Goal: Task Accomplishment & Management: Manage account settings

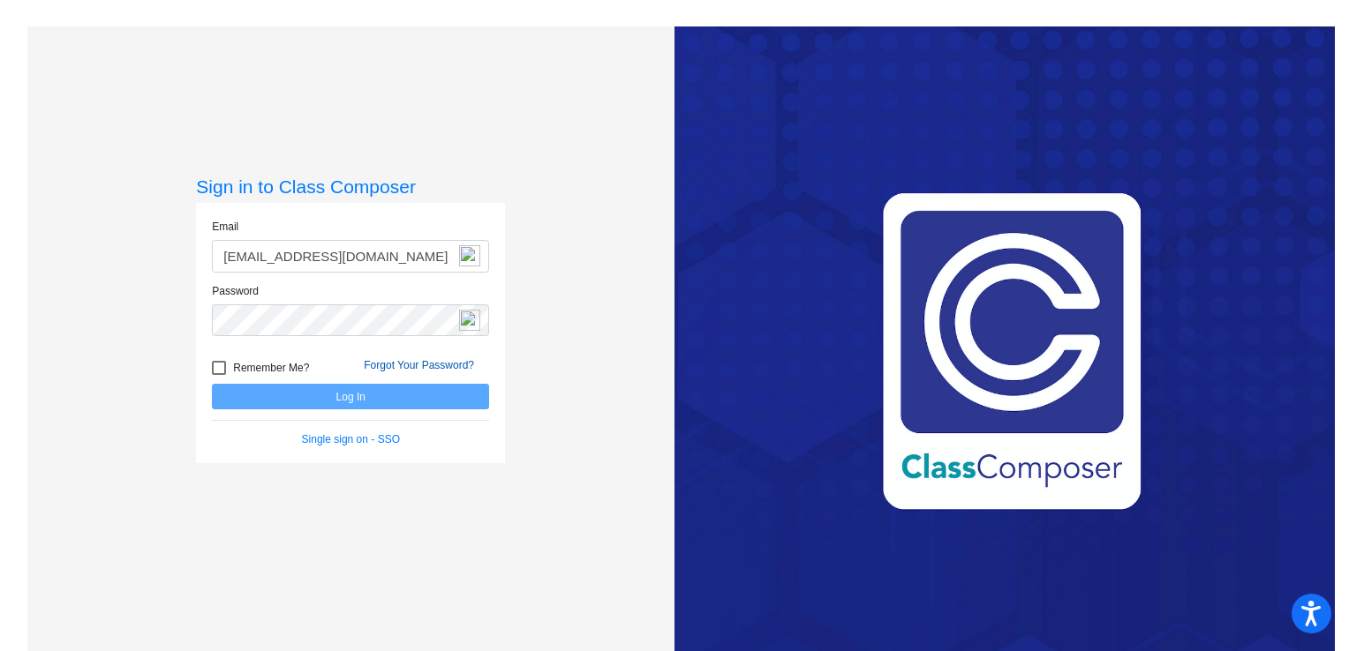
type input "kpalese@mantuaschools.com"
click at [417, 367] on link "Forgot Your Password?" at bounding box center [419, 365] width 110 height 12
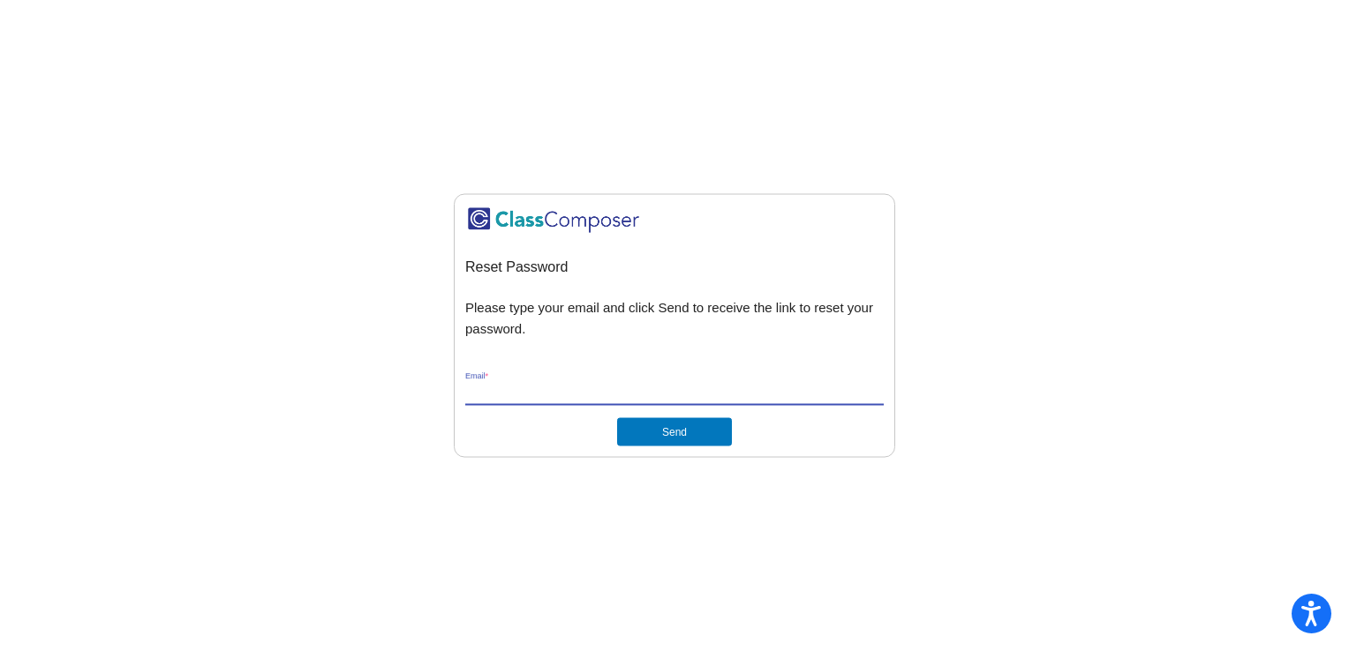
click at [493, 390] on input "Email *" at bounding box center [674, 392] width 418 height 16
type input "[EMAIL_ADDRESS][DOMAIN_NAME]"
click at [669, 430] on button "Send" at bounding box center [674, 432] width 115 height 28
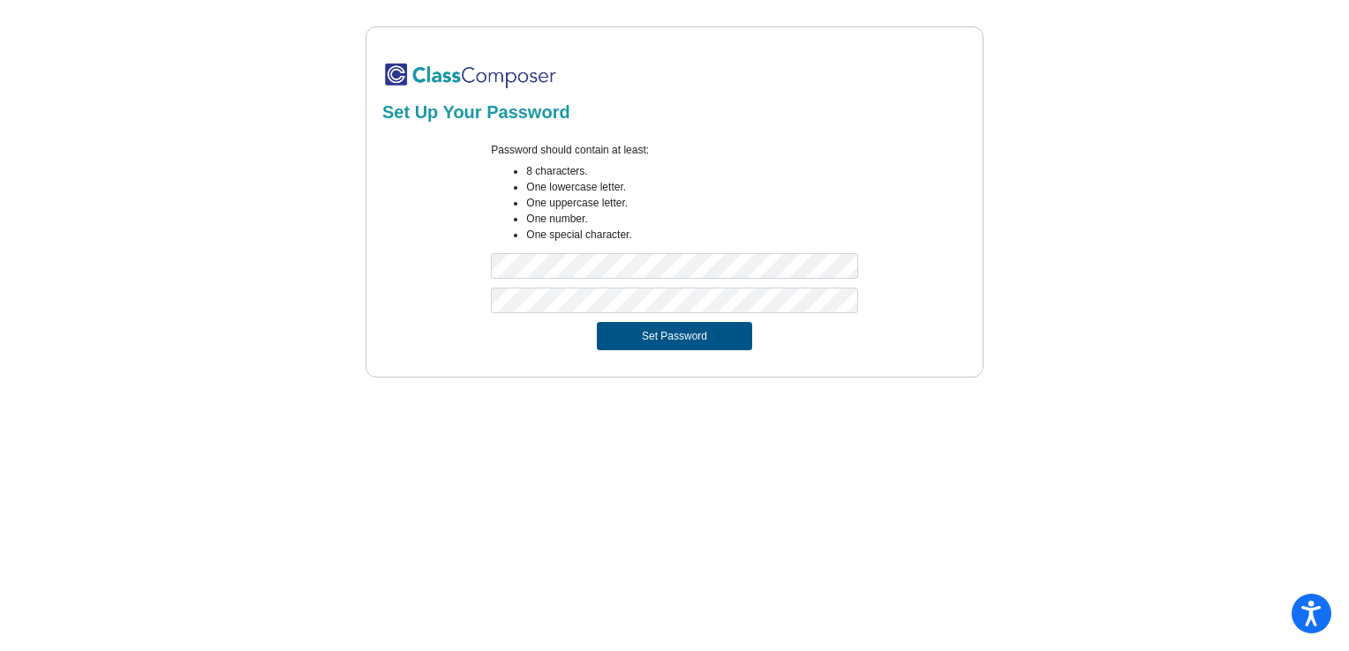
click at [682, 335] on button "Set Password" at bounding box center [674, 336] width 155 height 28
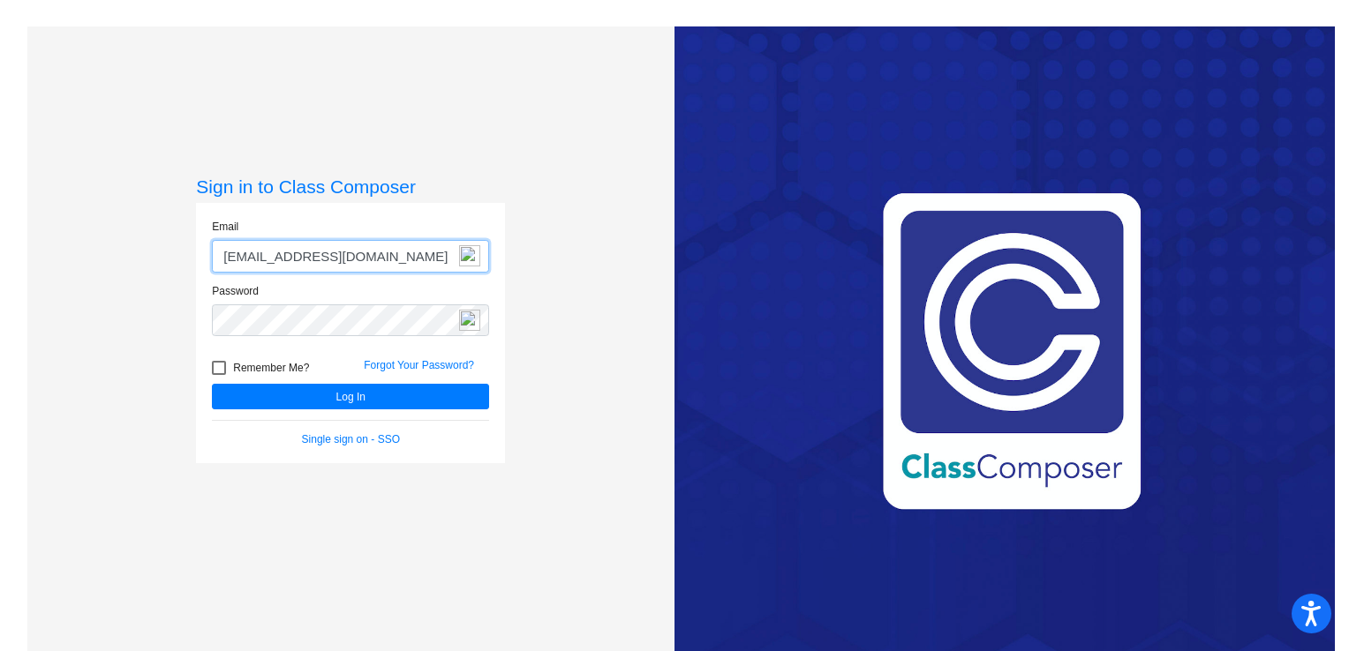
type input "[EMAIL_ADDRESS][DOMAIN_NAME]"
click at [215, 365] on div at bounding box center [219, 368] width 14 height 14
click at [218, 375] on input "Remember Me?" at bounding box center [218, 375] width 1 height 1
checkbox input "true"
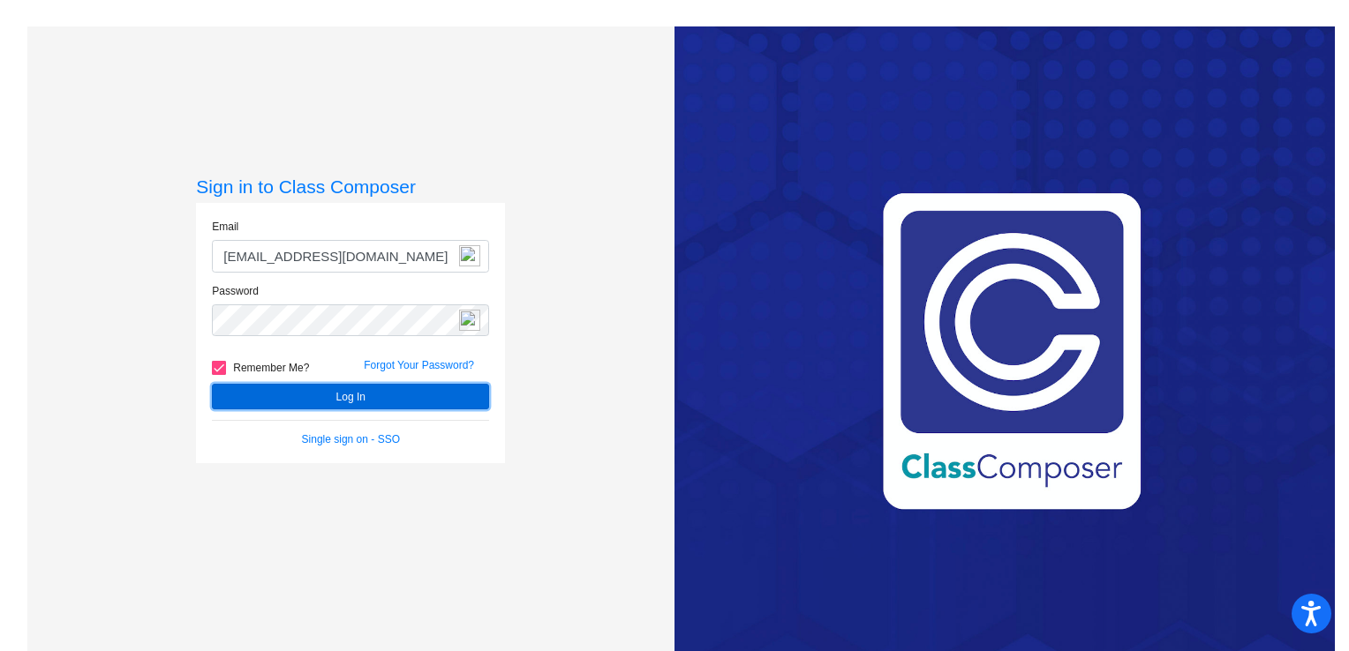
click at [371, 397] on button "Log In" at bounding box center [350, 397] width 277 height 26
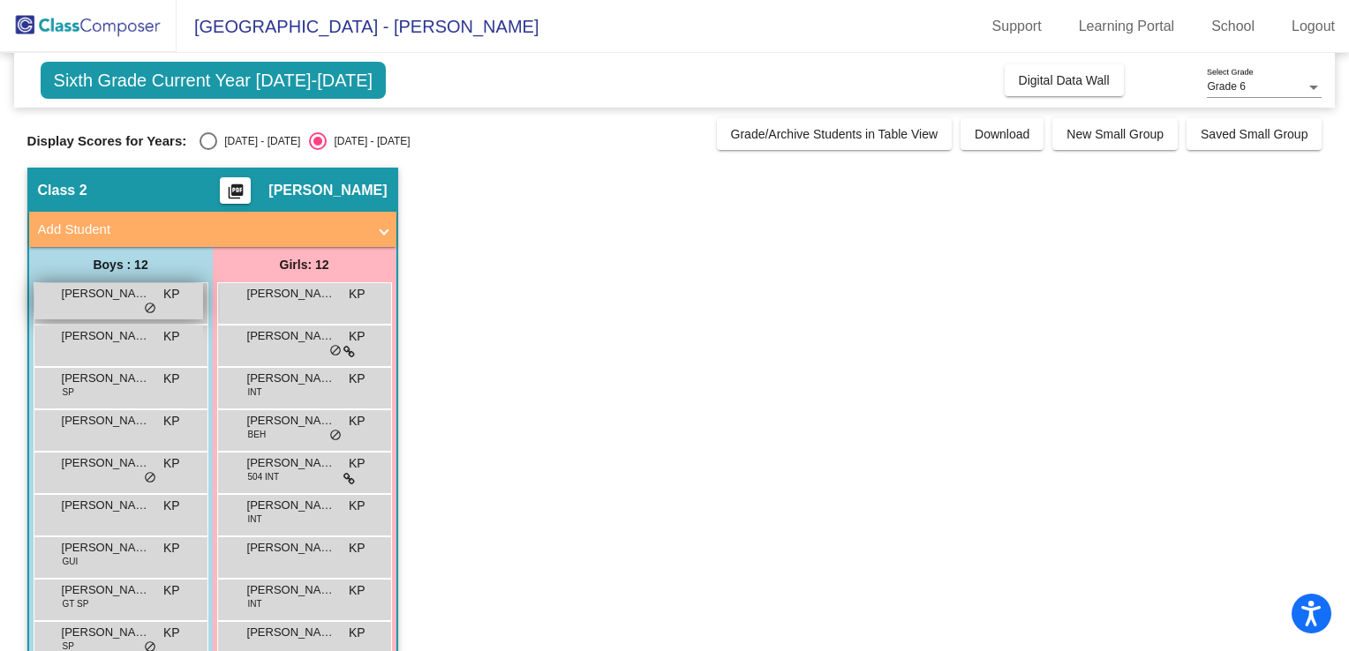
click at [117, 294] on span "[PERSON_NAME]" at bounding box center [106, 294] width 88 height 18
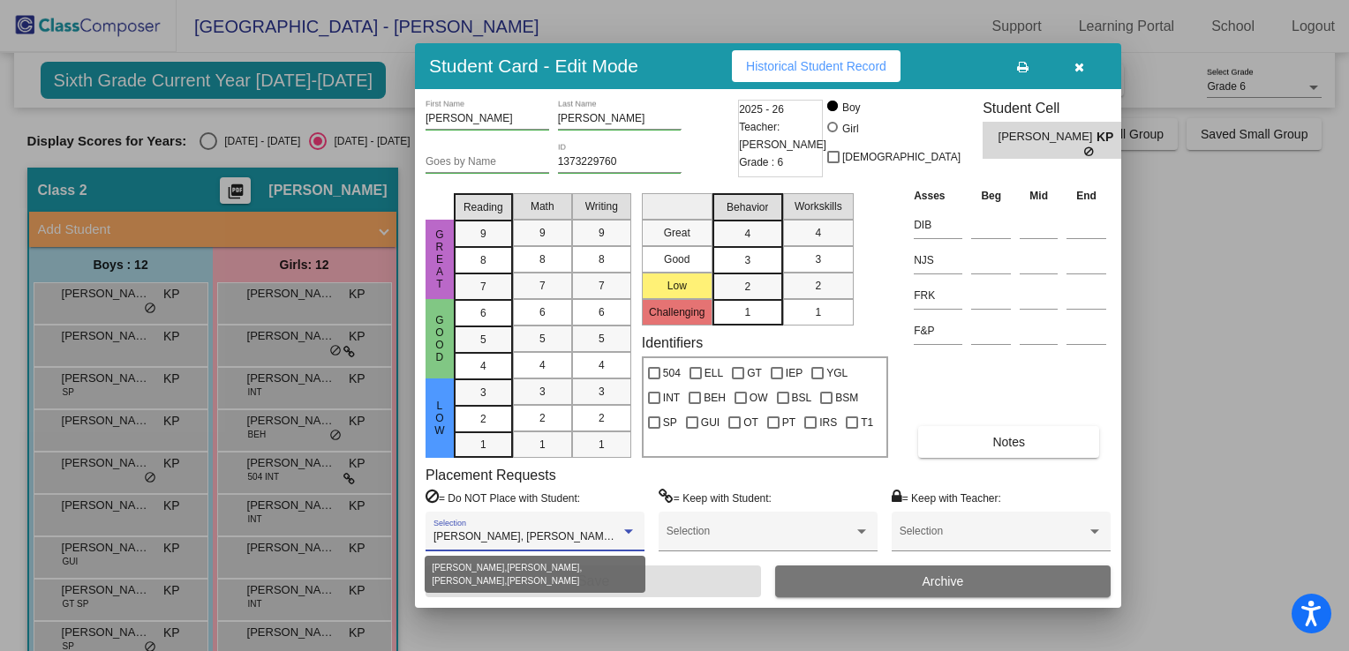
click at [630, 526] on div at bounding box center [629, 532] width 16 height 12
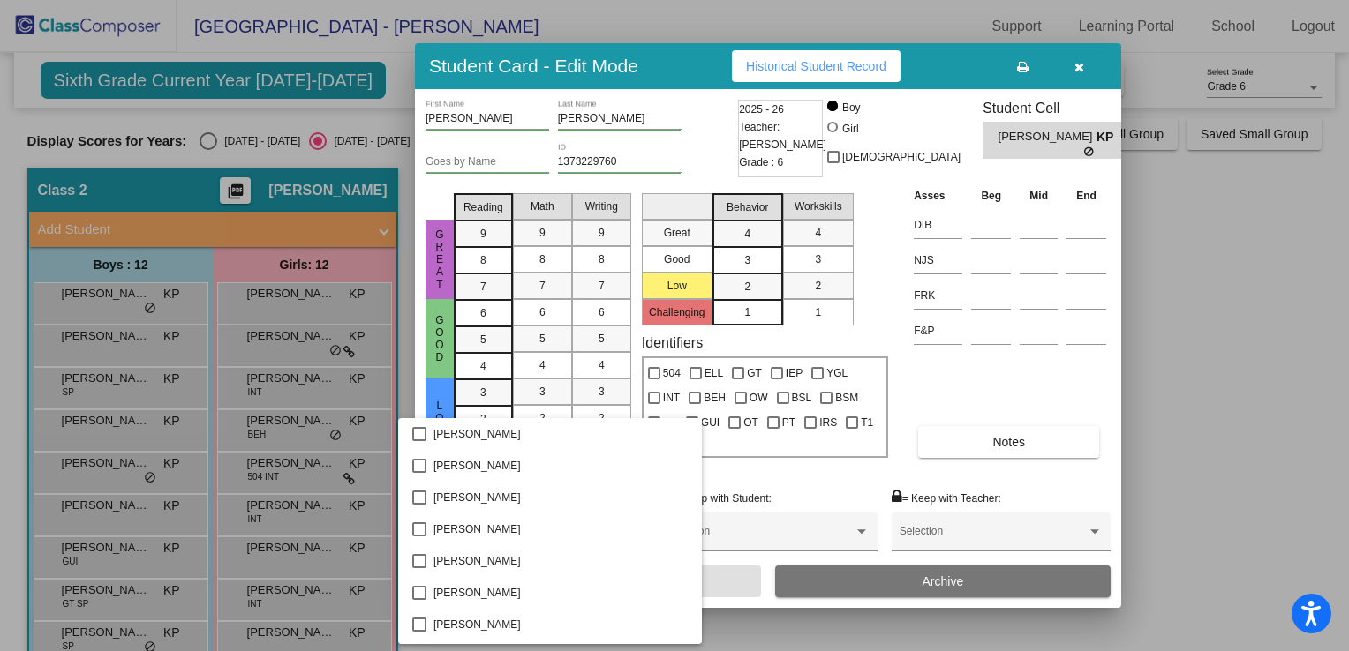
scroll to position [3672, 0]
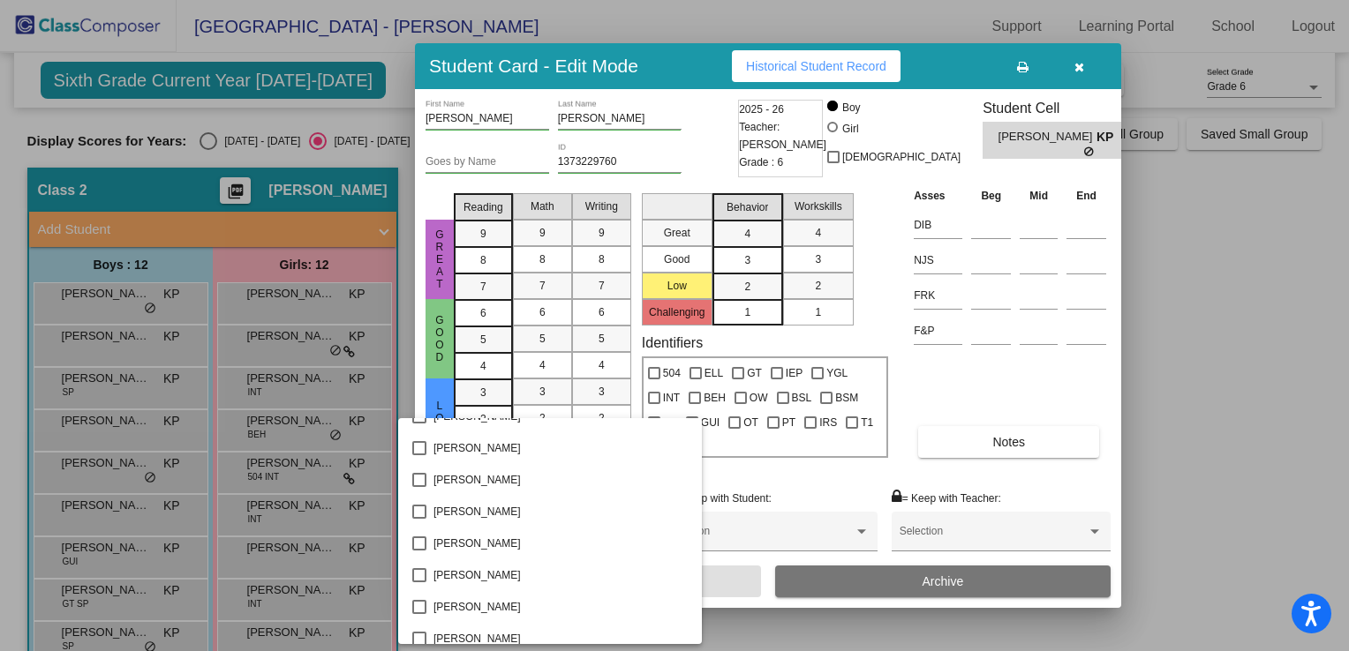
click at [1214, 358] on div at bounding box center [674, 325] width 1349 height 651
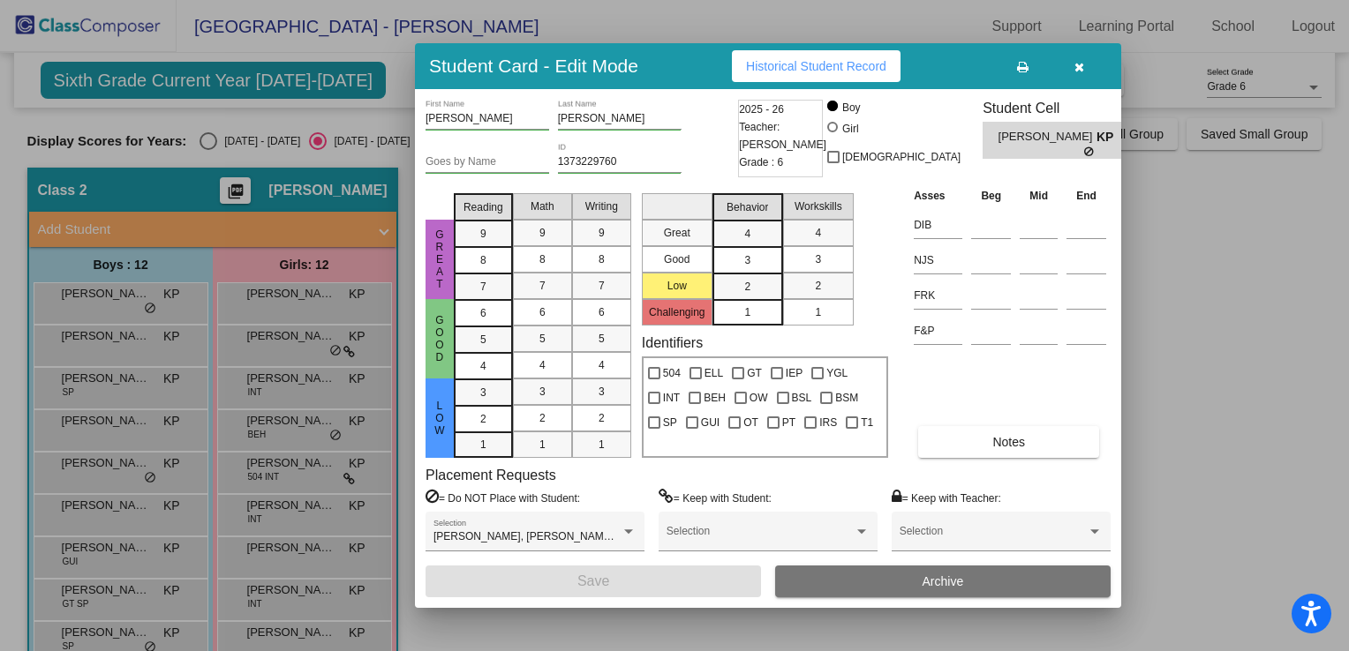
click at [1075, 65] on icon "button" at bounding box center [1079, 67] width 10 height 12
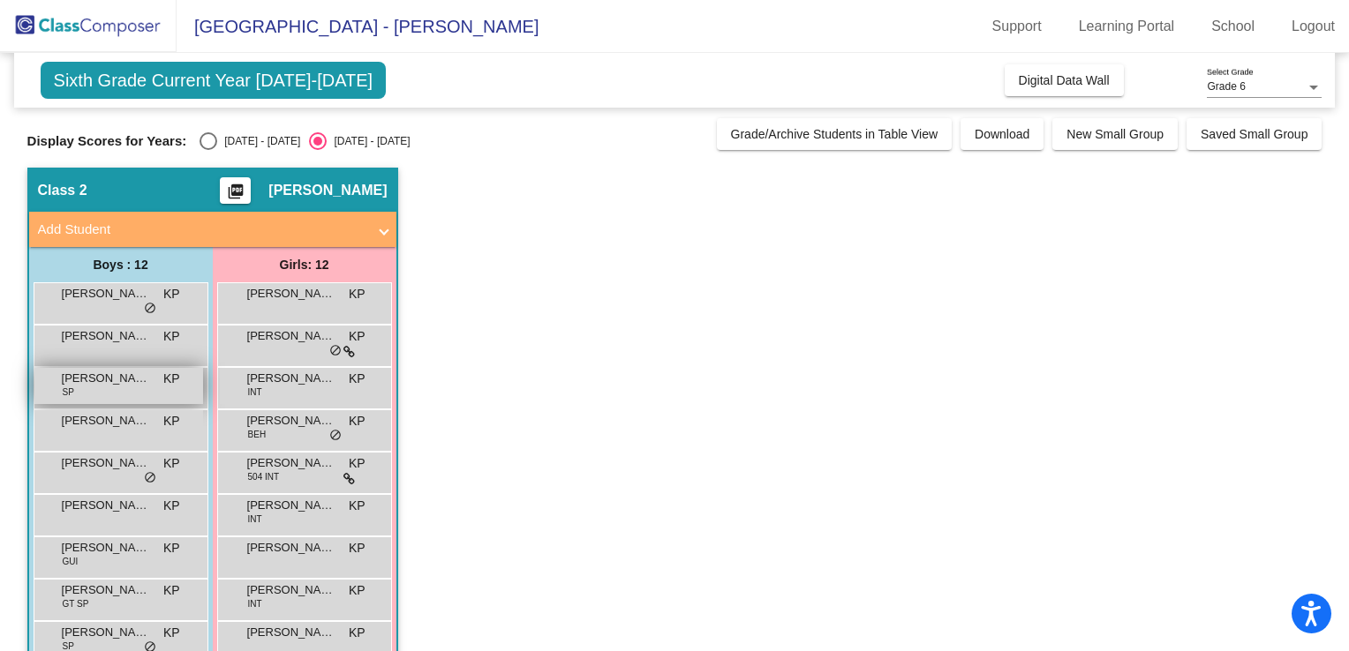
click at [101, 381] on span "[PERSON_NAME]" at bounding box center [106, 379] width 88 height 18
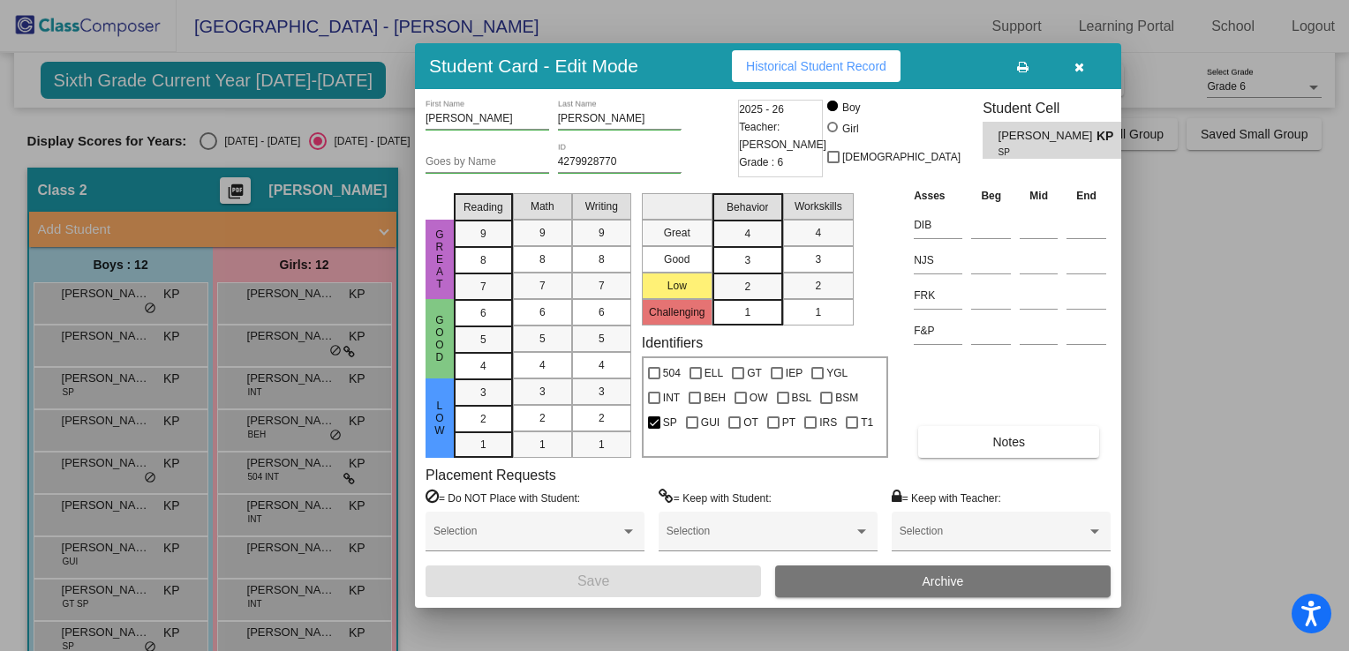
click at [272, 381] on div at bounding box center [674, 325] width 1349 height 651
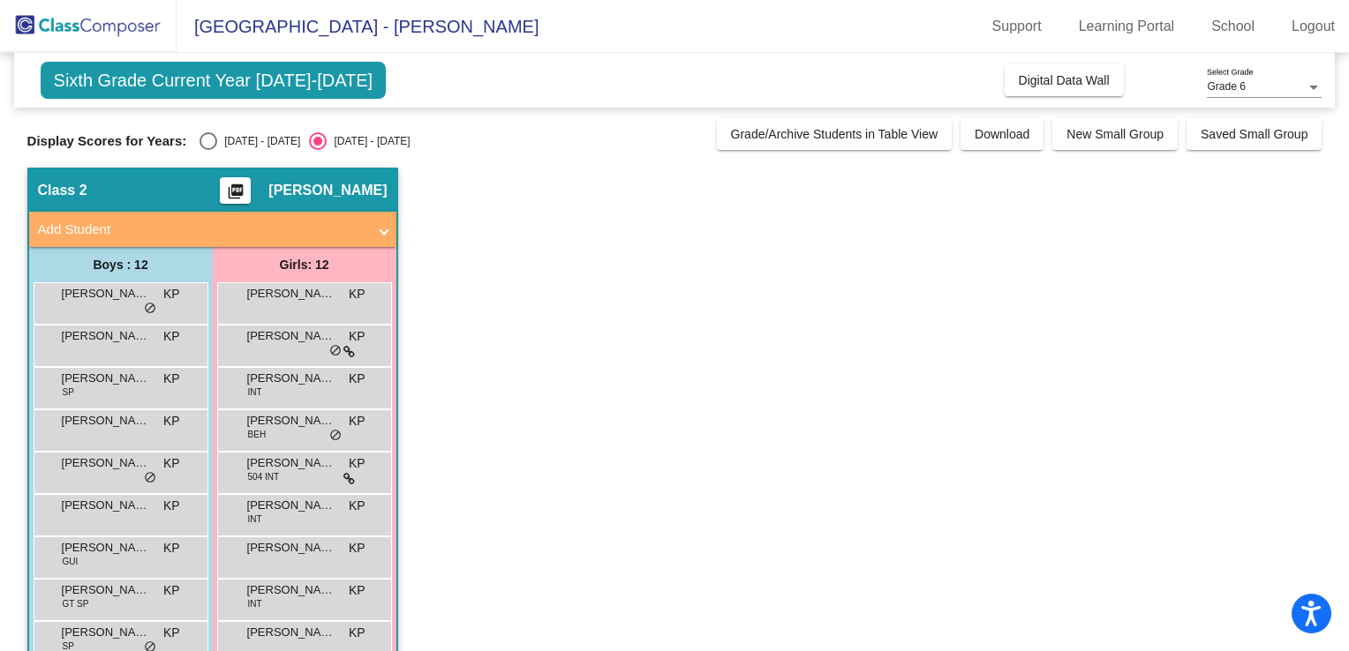
click at [272, 381] on span "[PERSON_NAME]" at bounding box center [291, 379] width 88 height 18
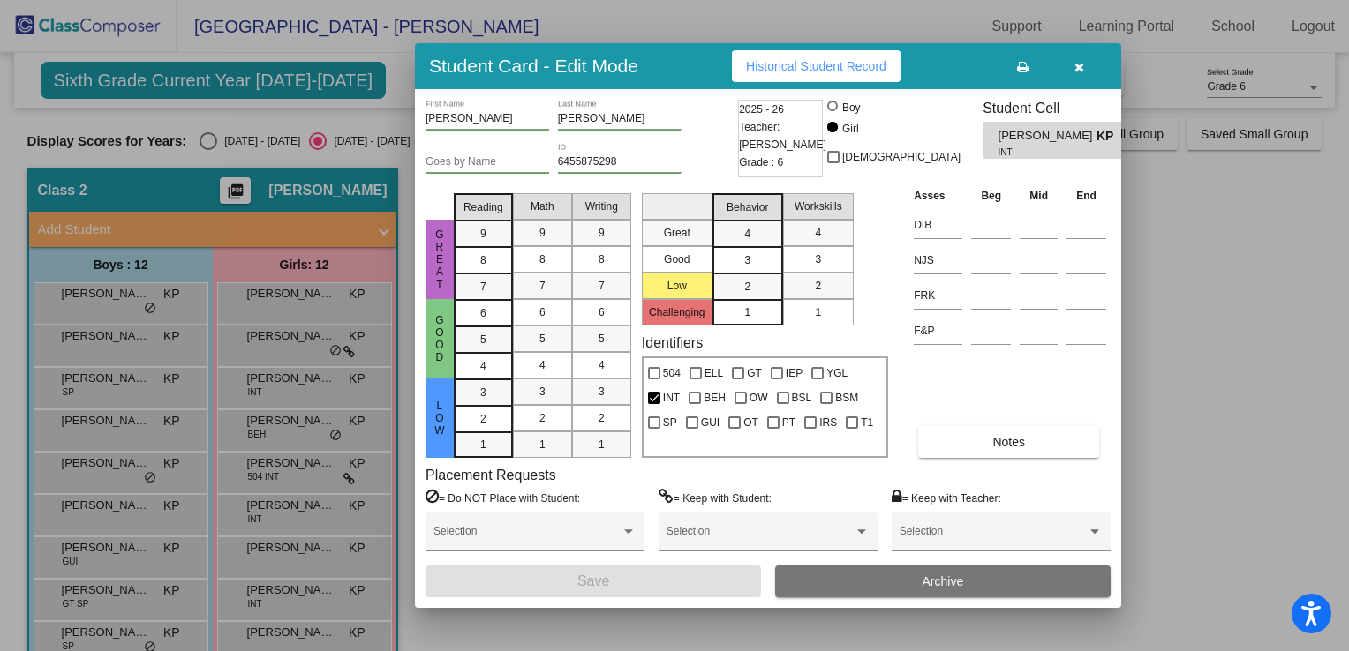
click at [107, 341] on div at bounding box center [674, 325] width 1349 height 651
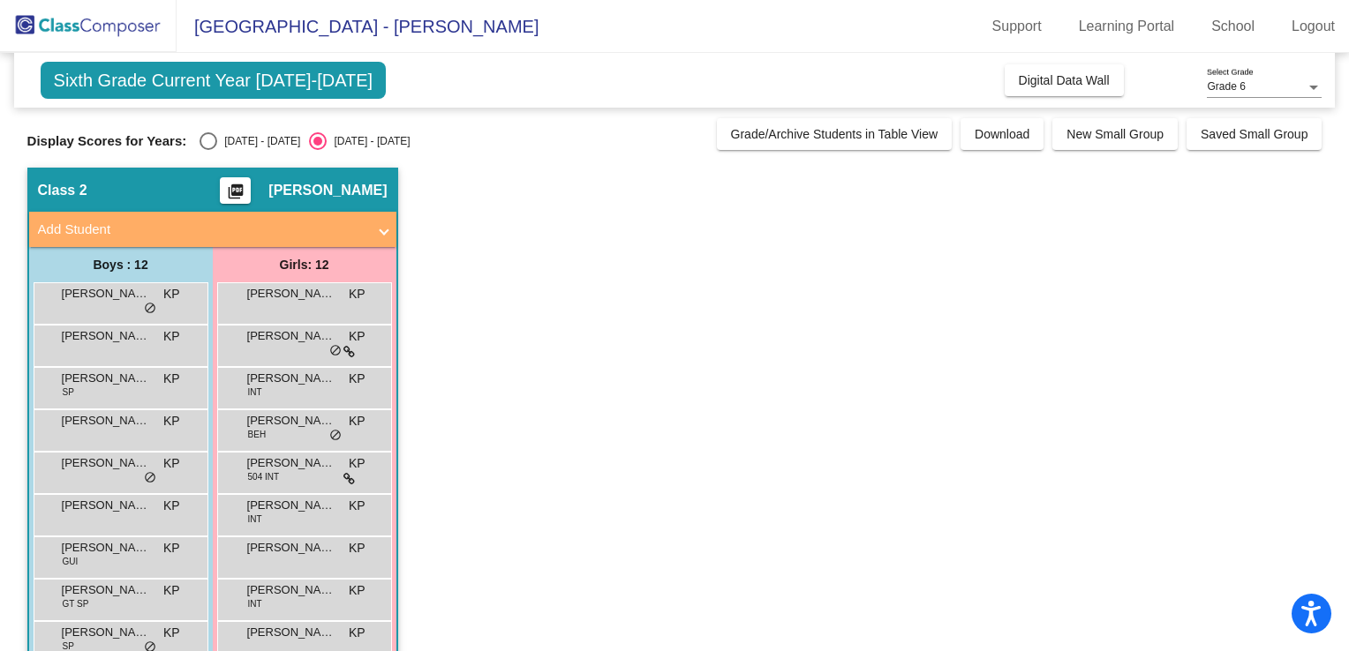
click at [107, 341] on span "[PERSON_NAME]" at bounding box center [106, 336] width 88 height 18
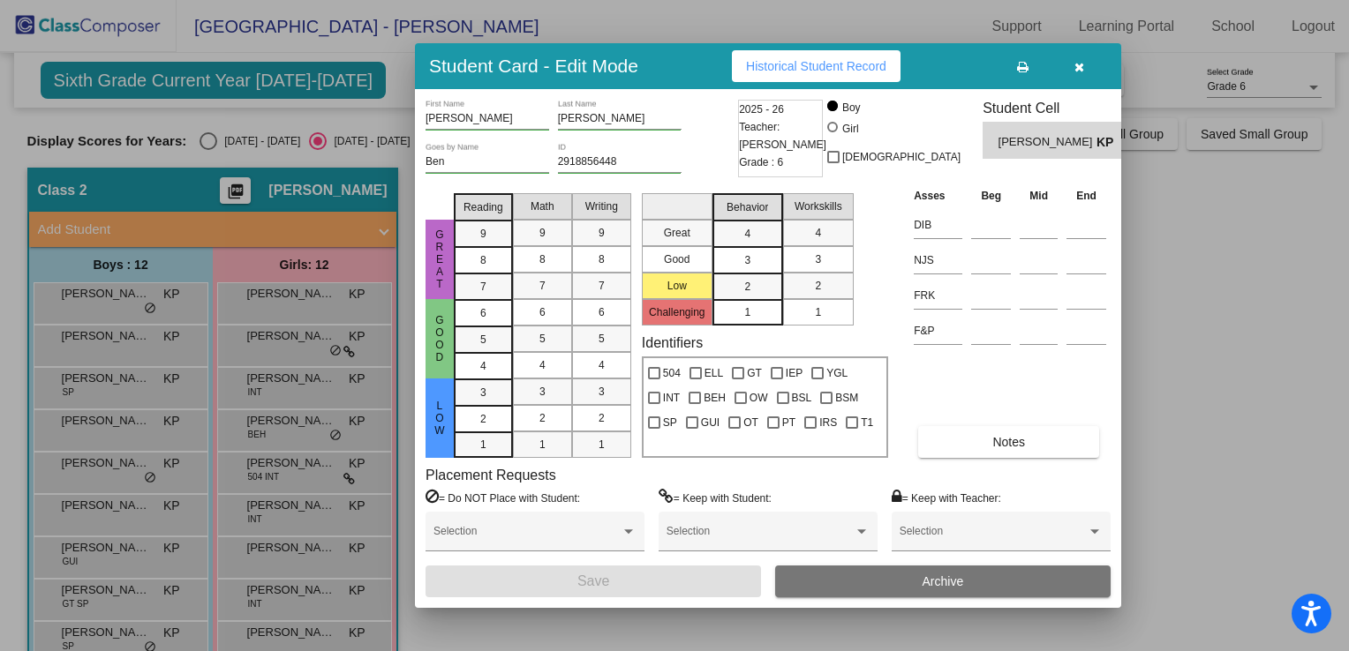
click at [106, 379] on div at bounding box center [674, 325] width 1349 height 651
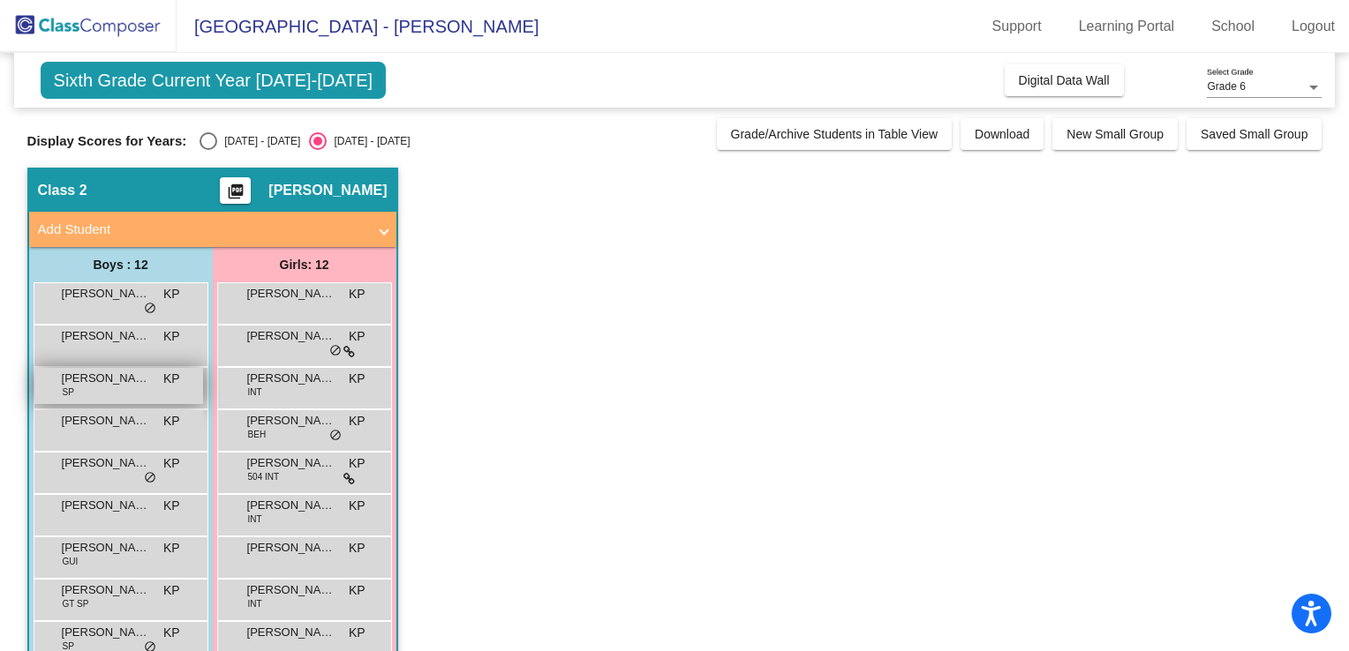
click at [106, 379] on span "[PERSON_NAME]" at bounding box center [106, 379] width 88 height 18
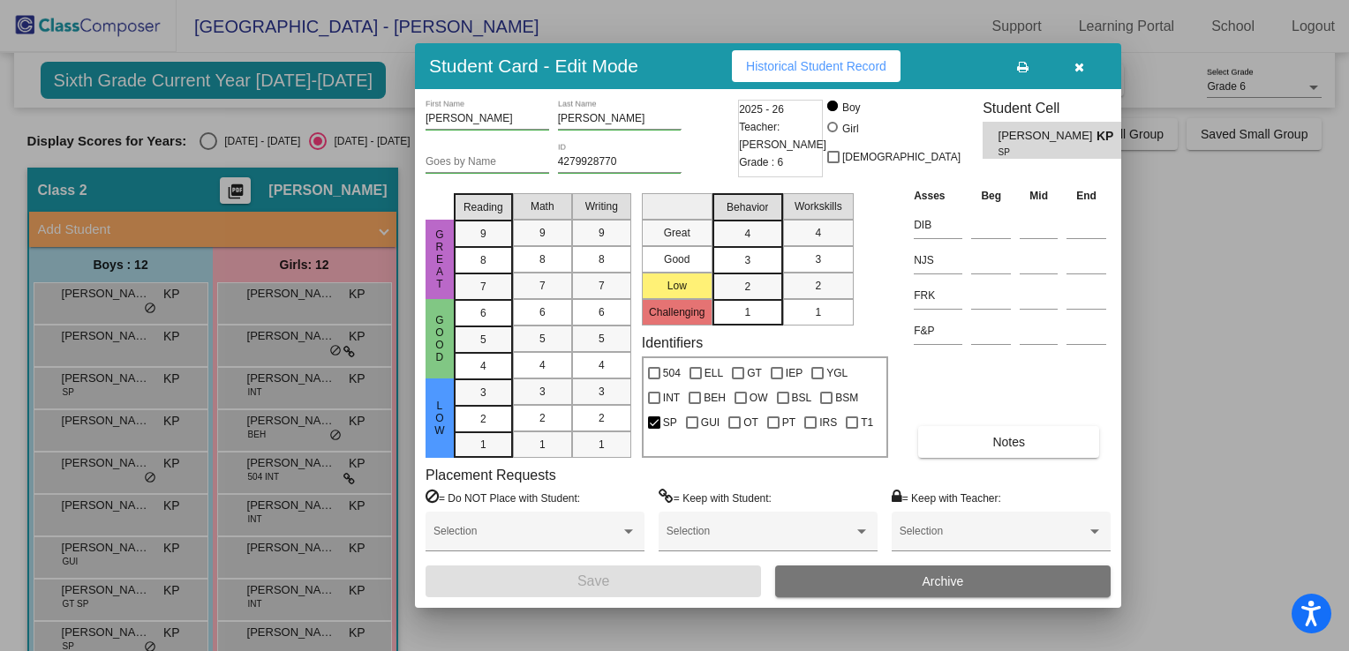
click at [110, 295] on div at bounding box center [674, 325] width 1349 height 651
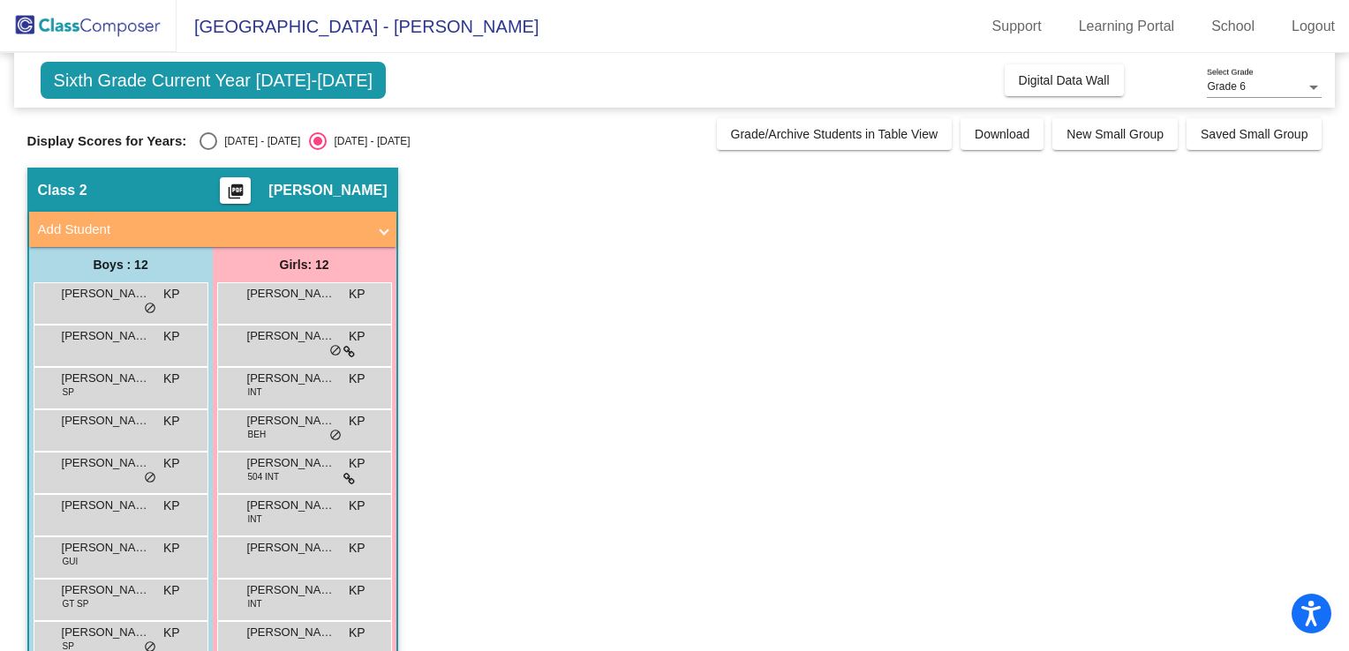
click at [110, 295] on span "[PERSON_NAME]" at bounding box center [106, 294] width 88 height 18
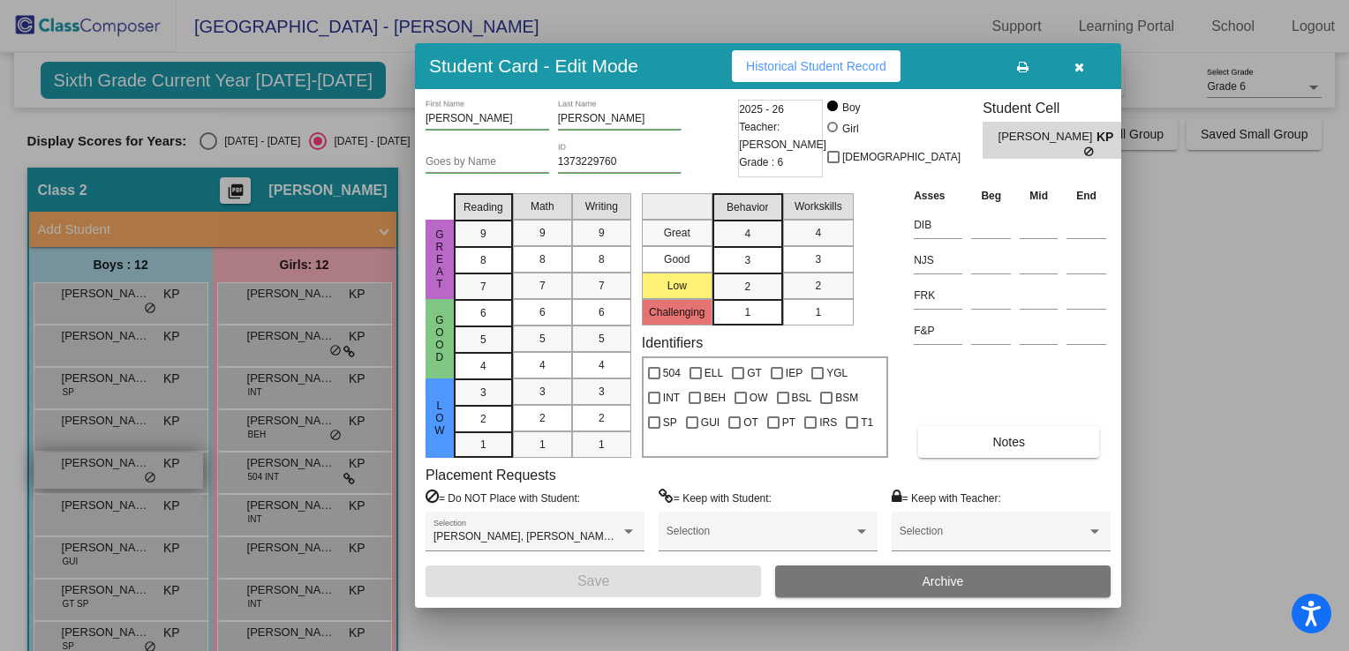
click at [104, 467] on div at bounding box center [674, 325] width 1349 height 651
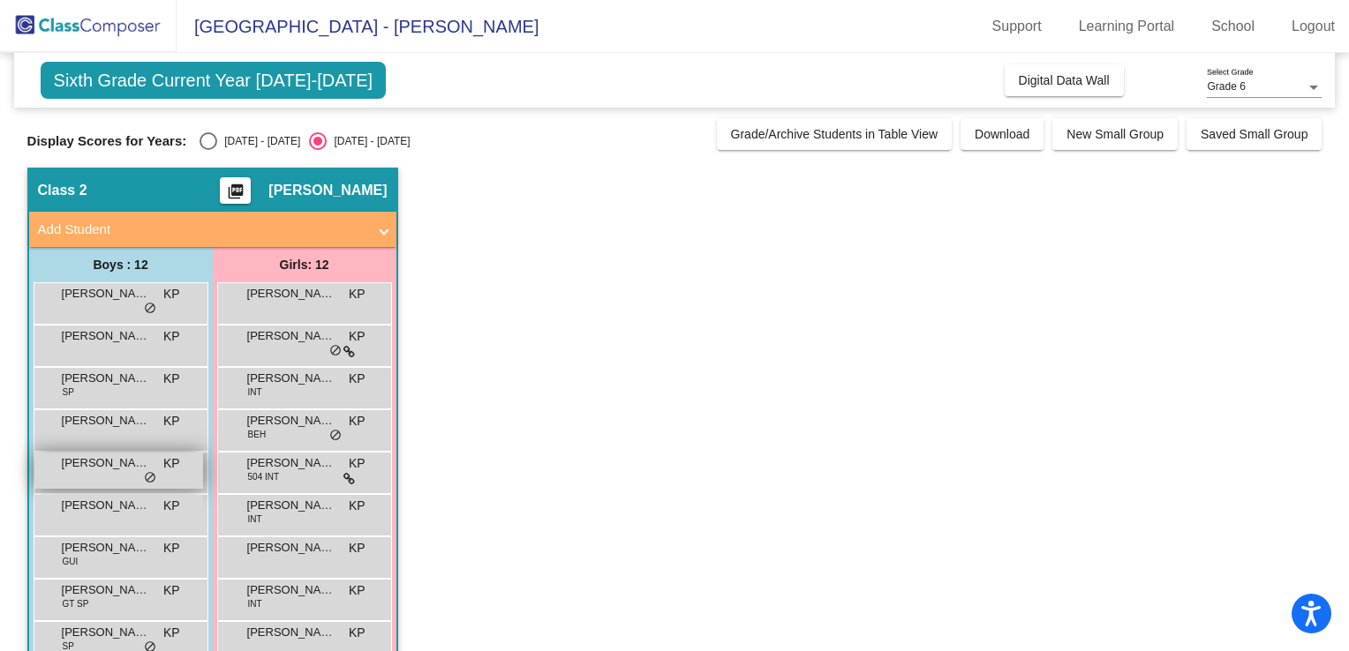
click at [104, 468] on span "[PERSON_NAME]" at bounding box center [106, 464] width 88 height 18
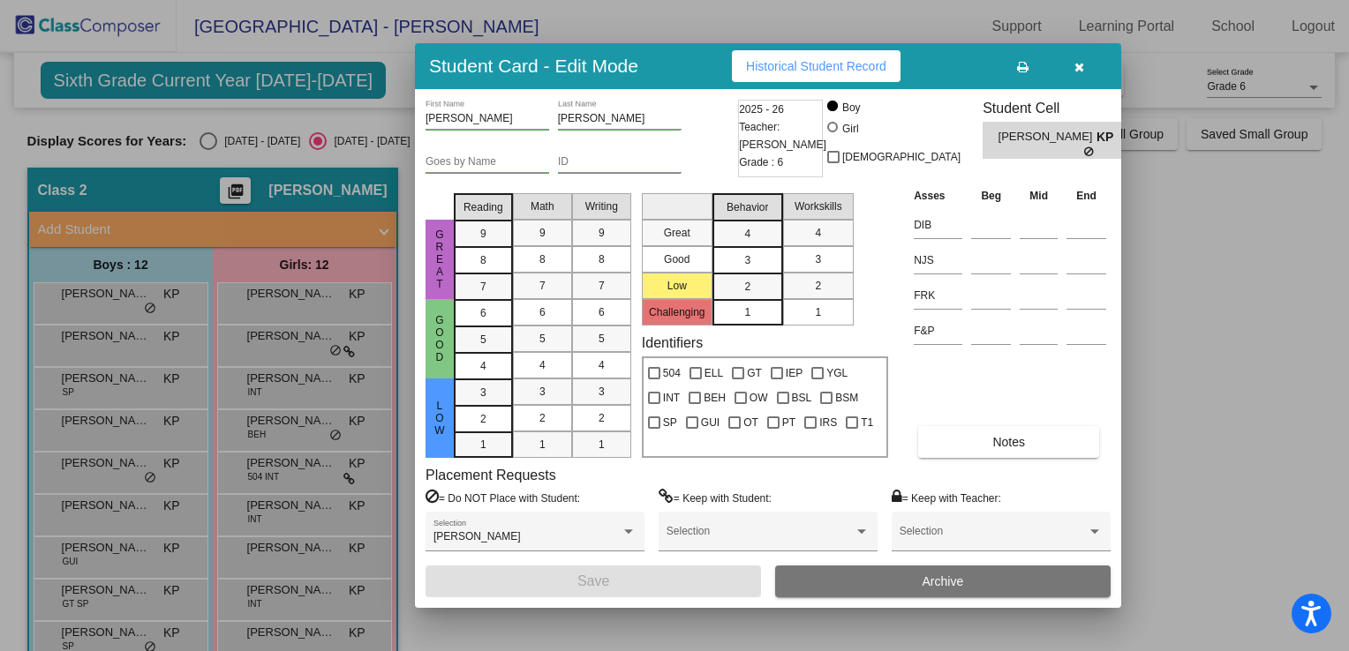
click at [93, 511] on div at bounding box center [674, 325] width 1349 height 651
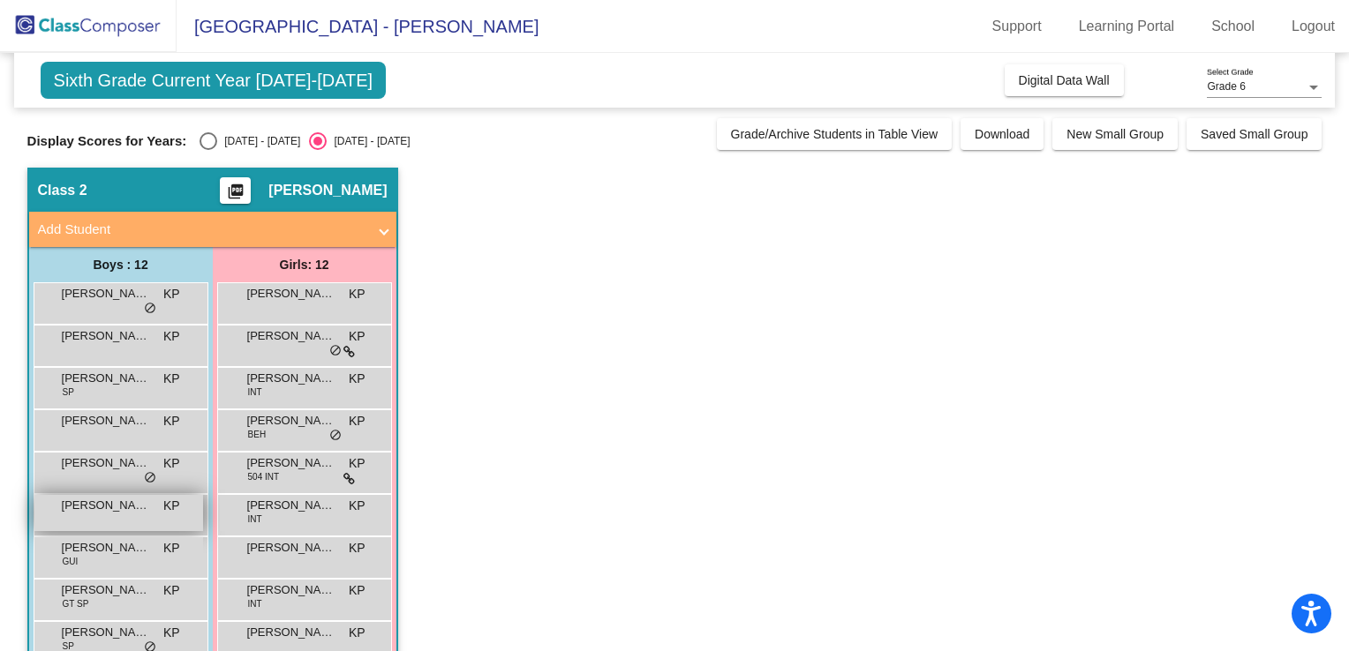
click at [93, 510] on span "[PERSON_NAME]" at bounding box center [106, 506] width 88 height 18
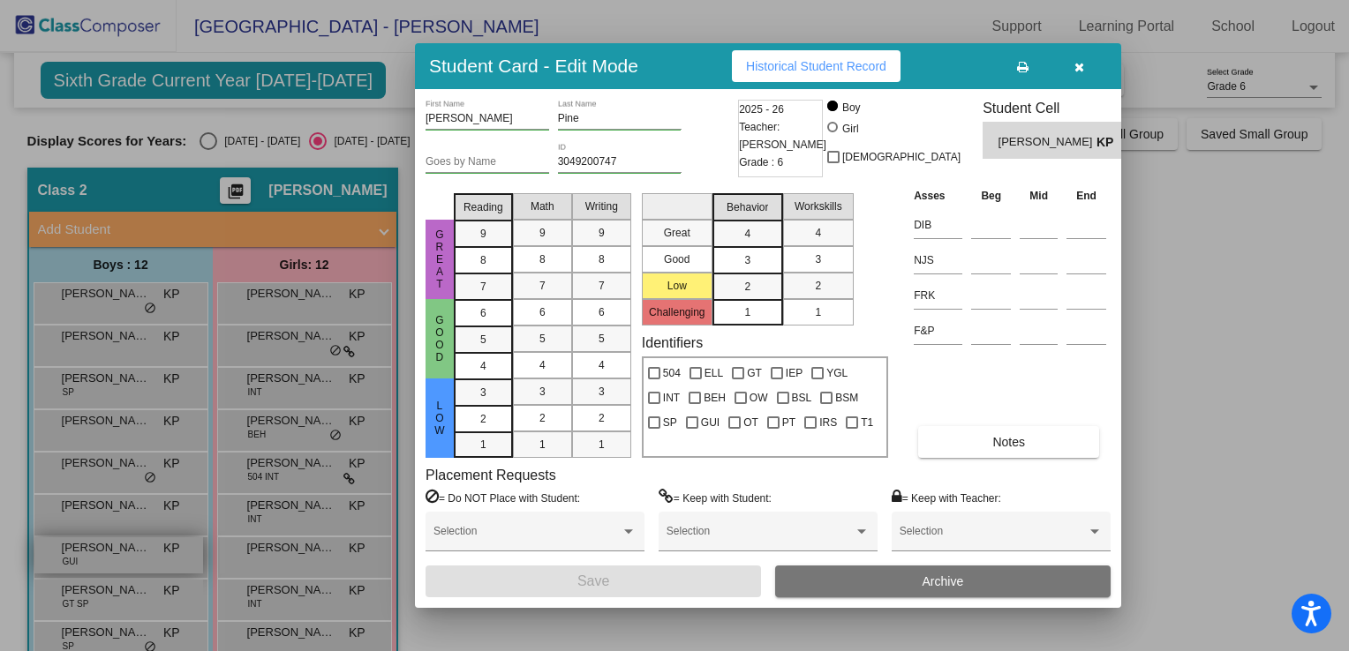
click at [98, 553] on div at bounding box center [674, 325] width 1349 height 651
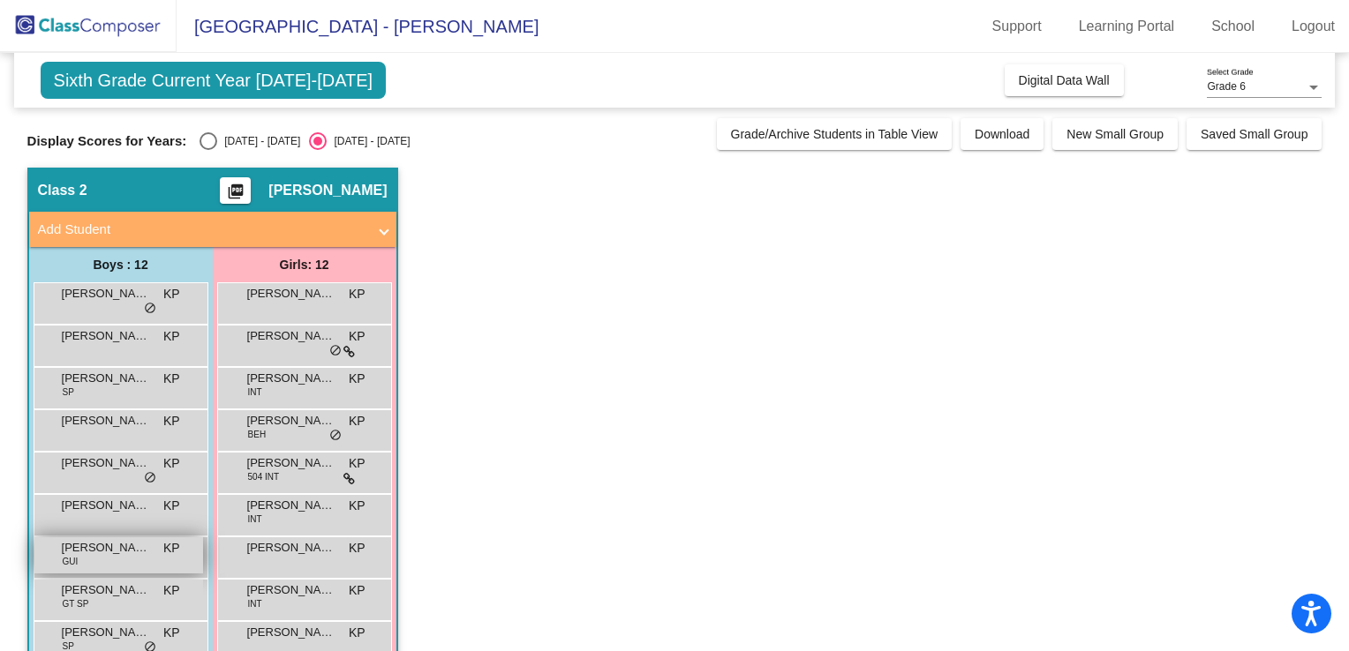
click at [97, 553] on span "[PERSON_NAME]" at bounding box center [106, 548] width 88 height 18
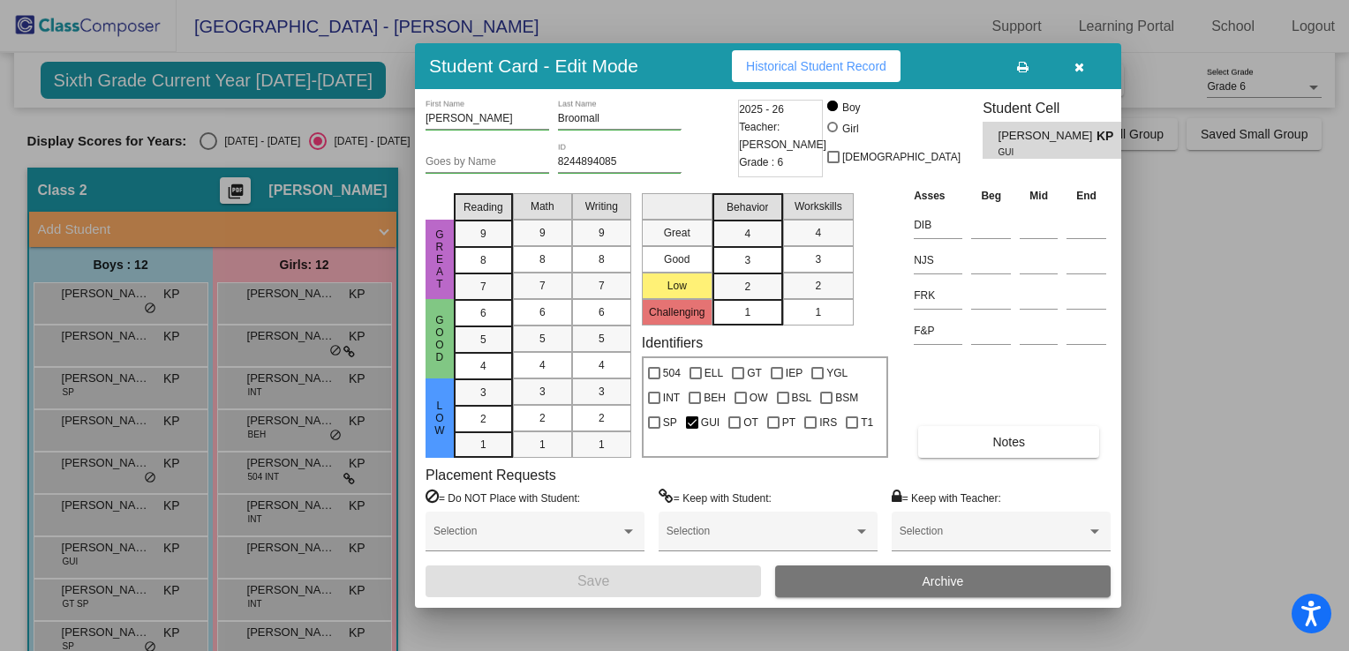
click at [97, 594] on div at bounding box center [674, 325] width 1349 height 651
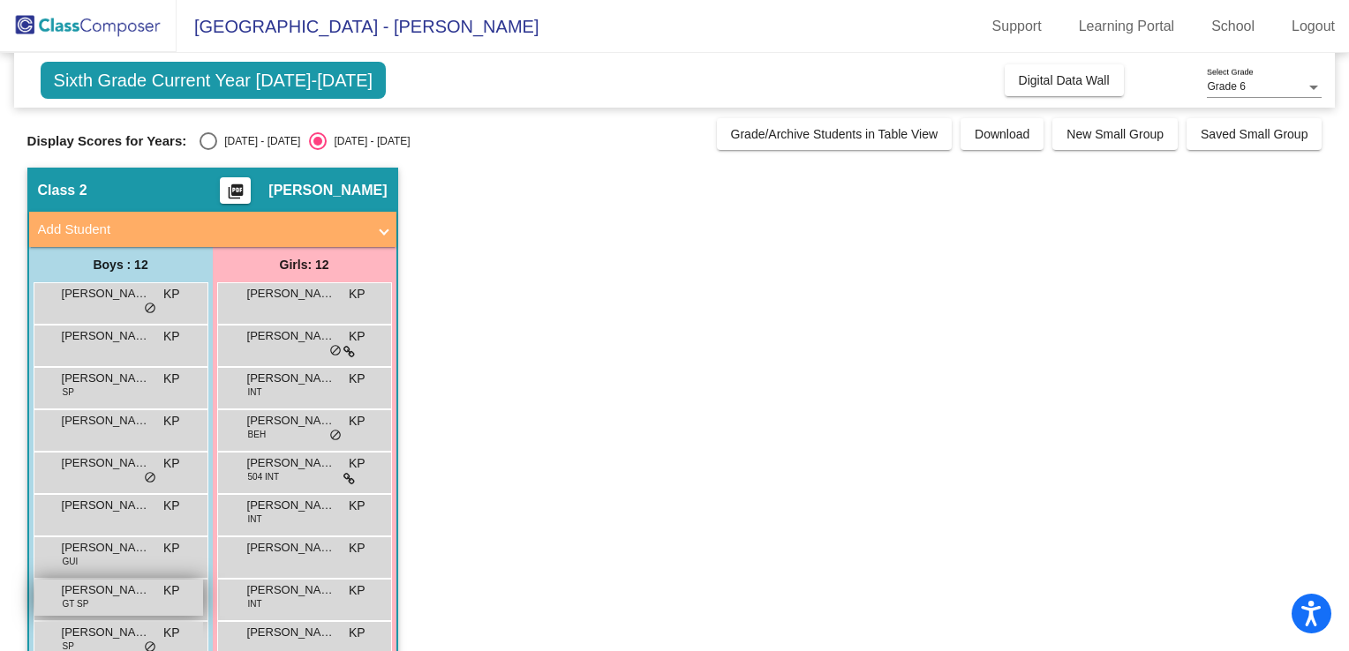
click at [98, 594] on span "[PERSON_NAME]" at bounding box center [106, 591] width 88 height 18
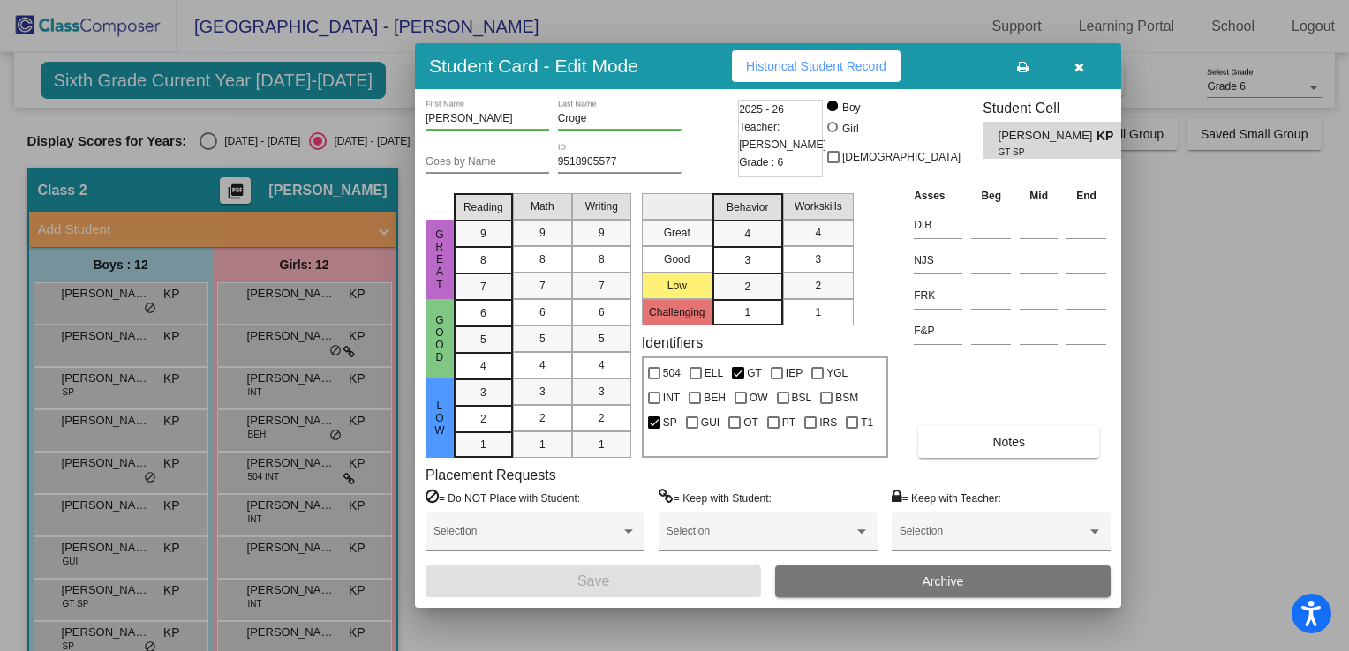
click at [1070, 62] on button "button" at bounding box center [1078, 66] width 56 height 32
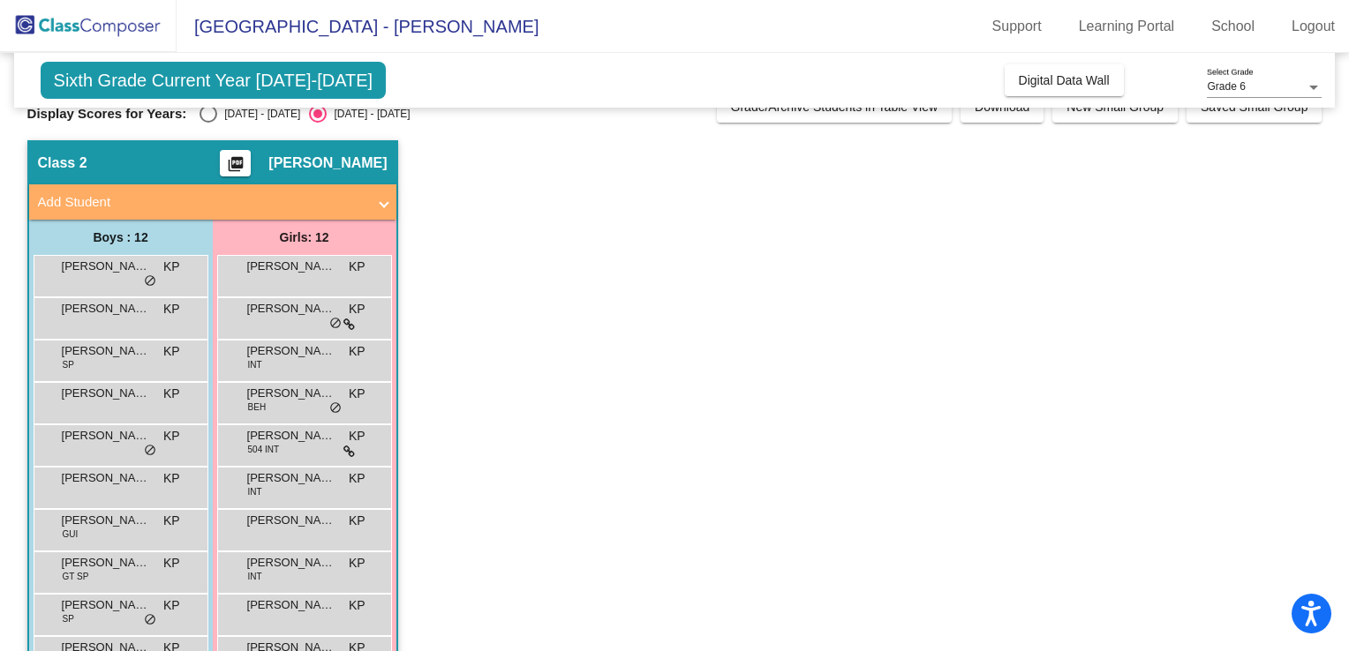
scroll to position [0, 0]
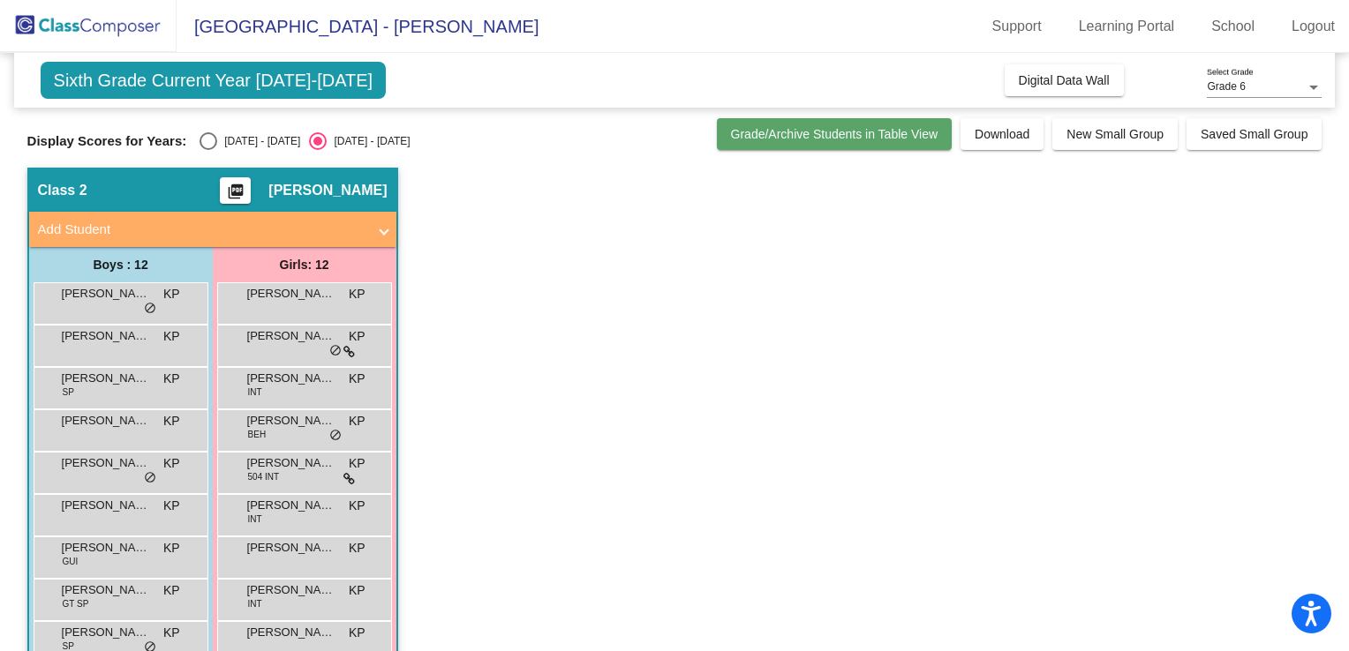
click at [806, 131] on span "Grade/Archive Students in Table View" at bounding box center [834, 134] width 207 height 14
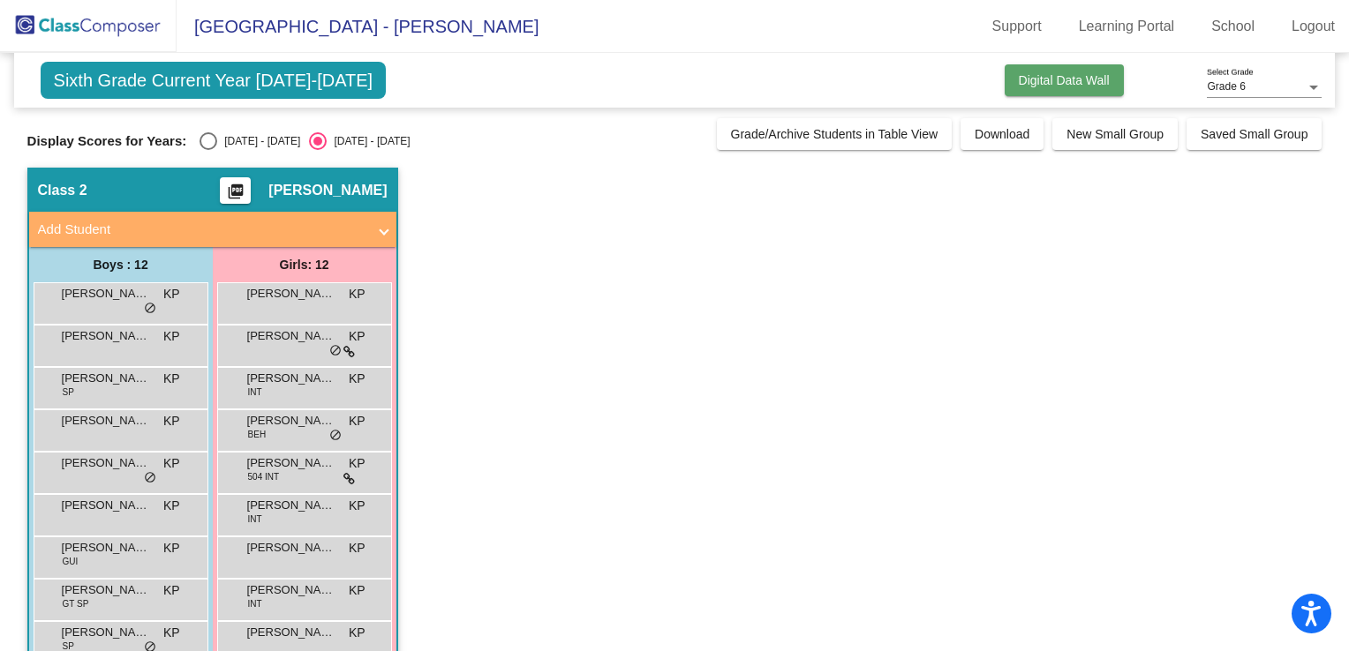
click at [1057, 83] on span "Digital Data Wall" at bounding box center [1064, 80] width 91 height 14
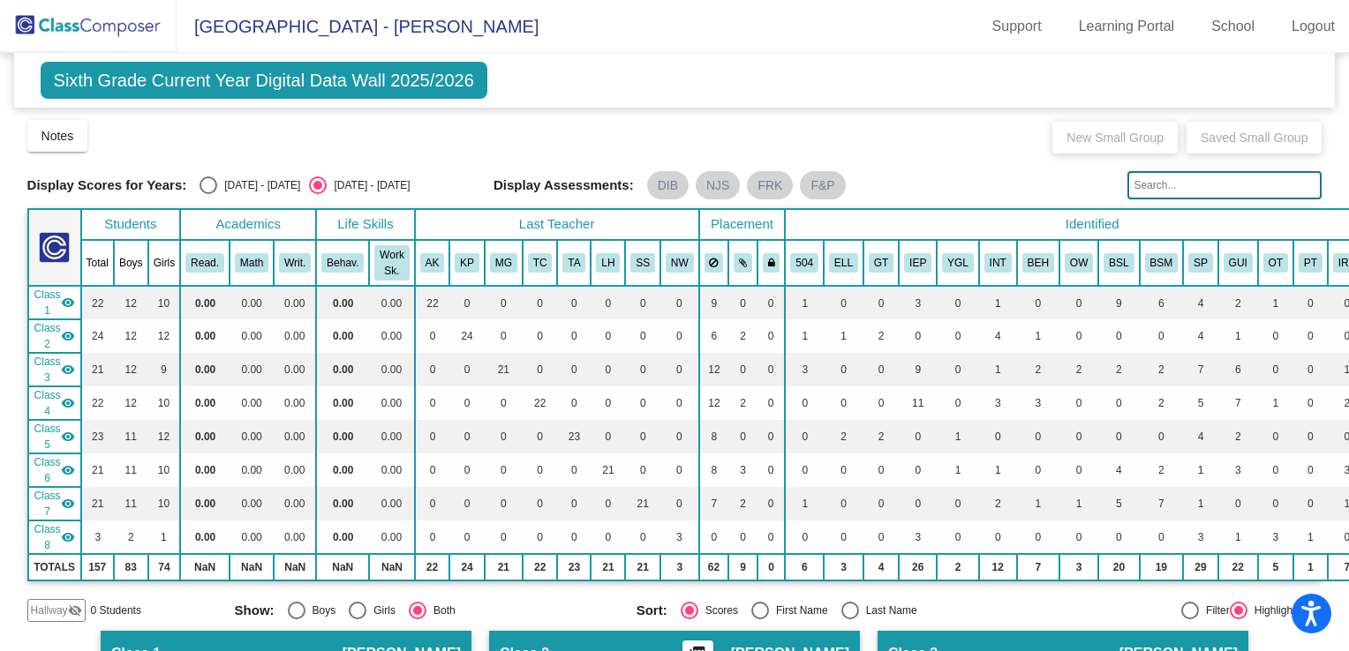
scroll to position [4, 0]
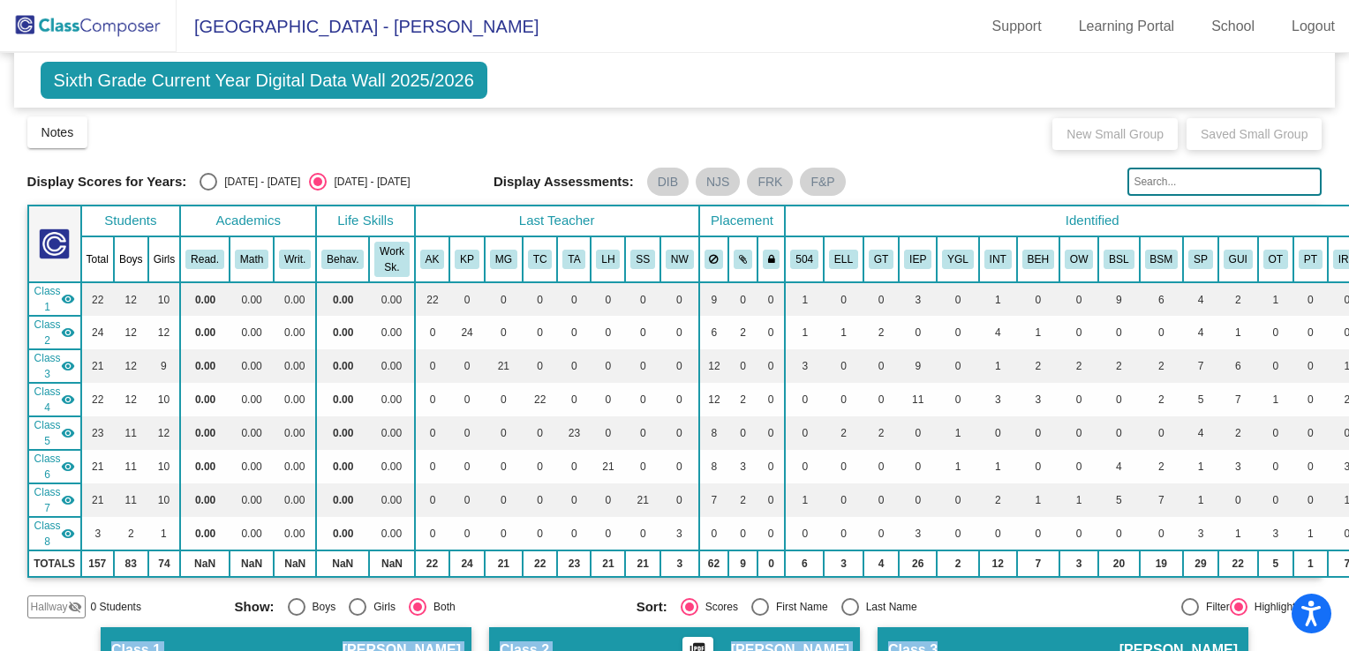
drag, startPoint x: 1038, startPoint y: 635, endPoint x: 1298, endPoint y: 591, distance: 263.1
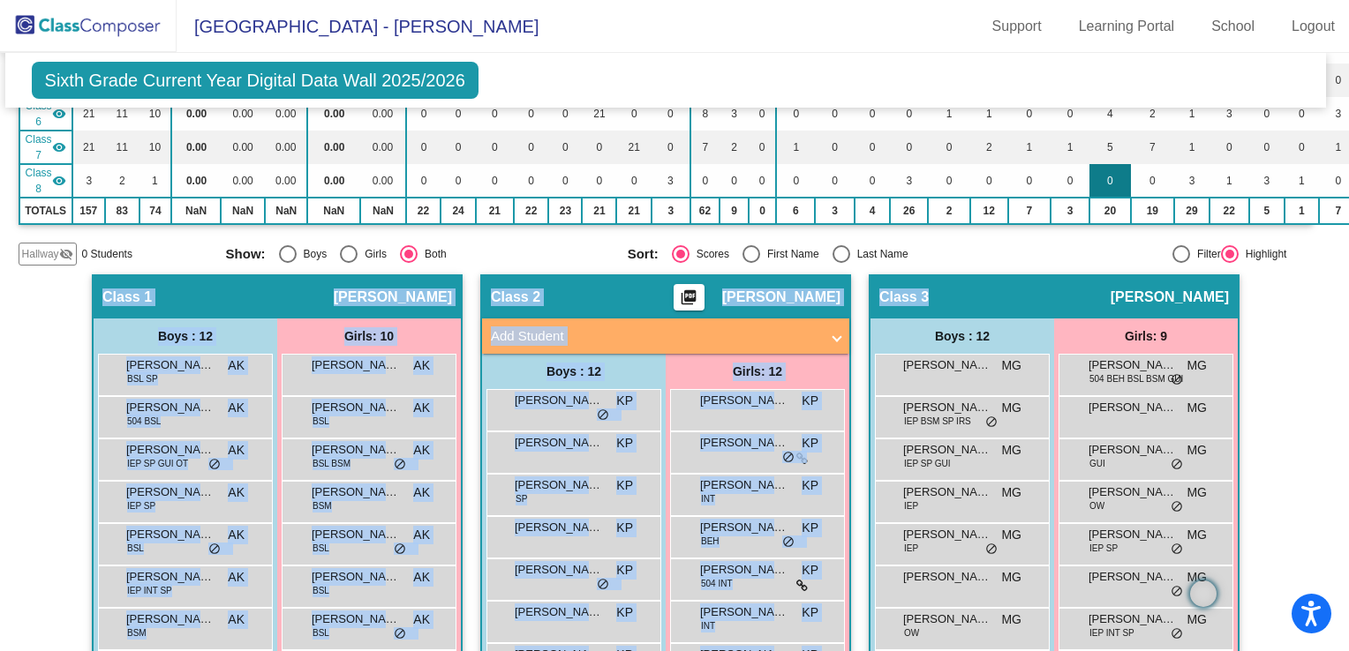
scroll to position [445, 9]
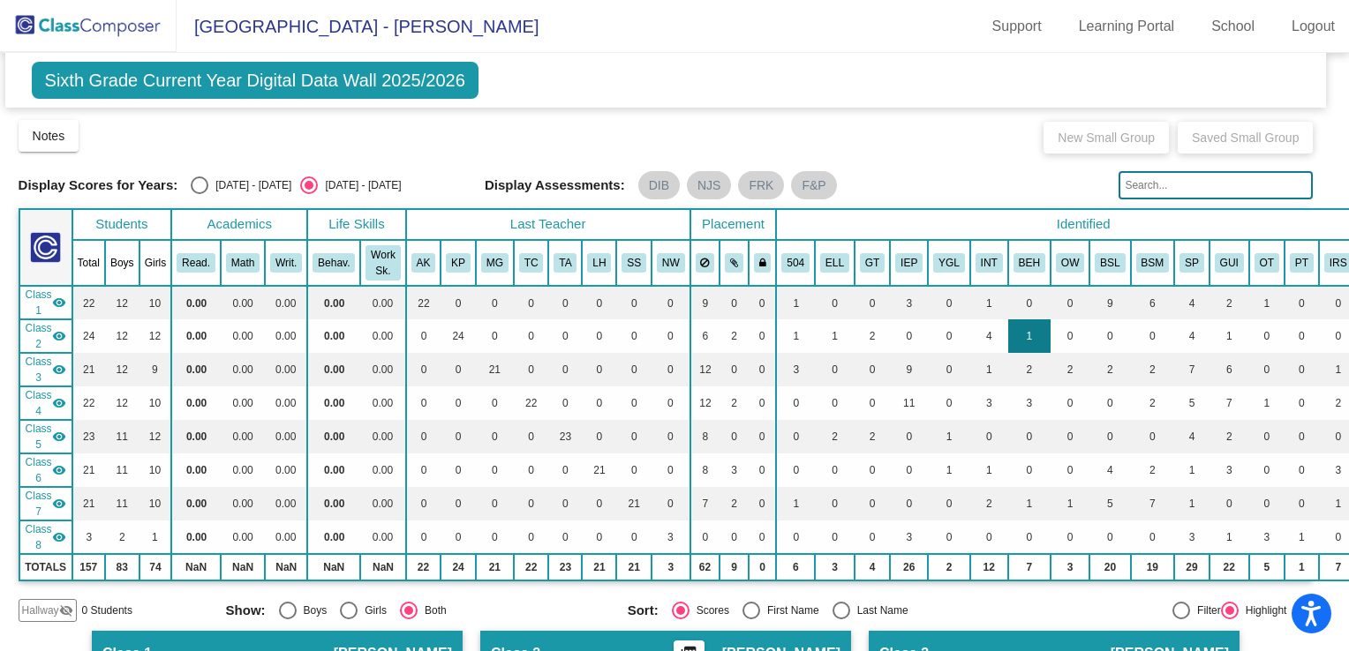
click at [1008, 334] on td "1" at bounding box center [1029, 337] width 42 height 34
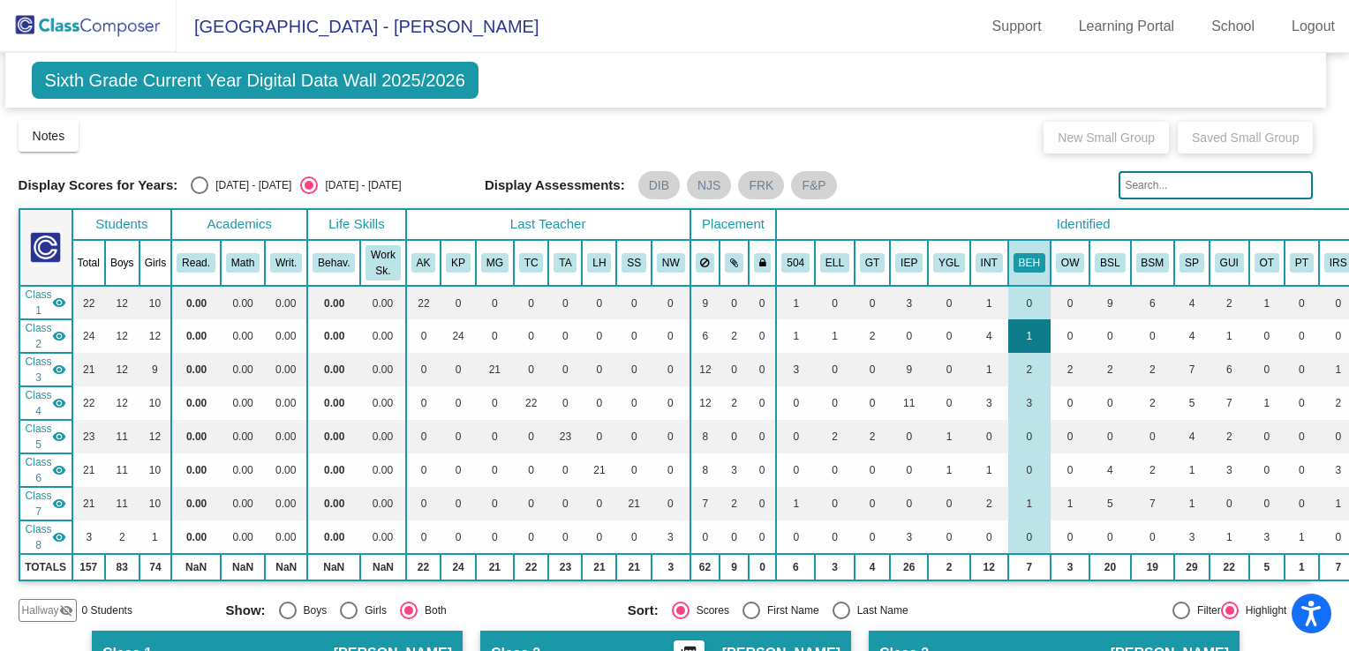
click at [1008, 334] on td "1" at bounding box center [1029, 337] width 42 height 34
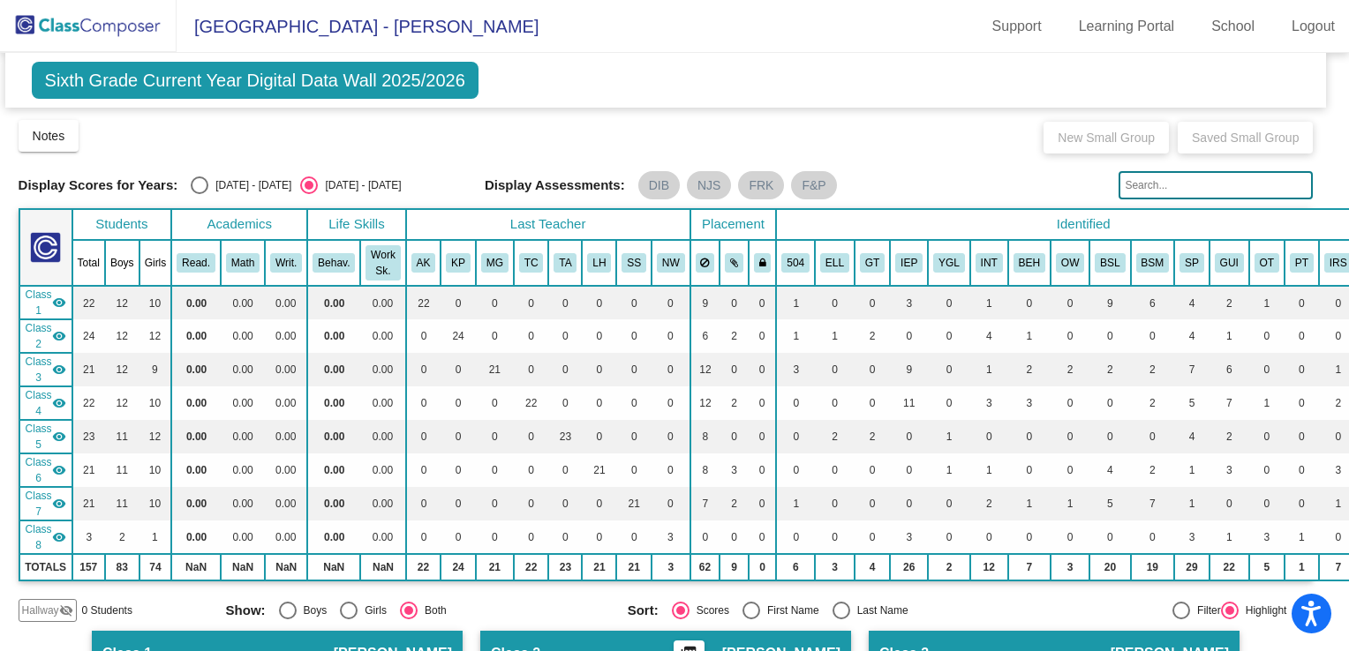
click at [36, 334] on span "Class 2" at bounding box center [39, 336] width 26 height 32
